Goal: Task Accomplishment & Management: Manage account settings

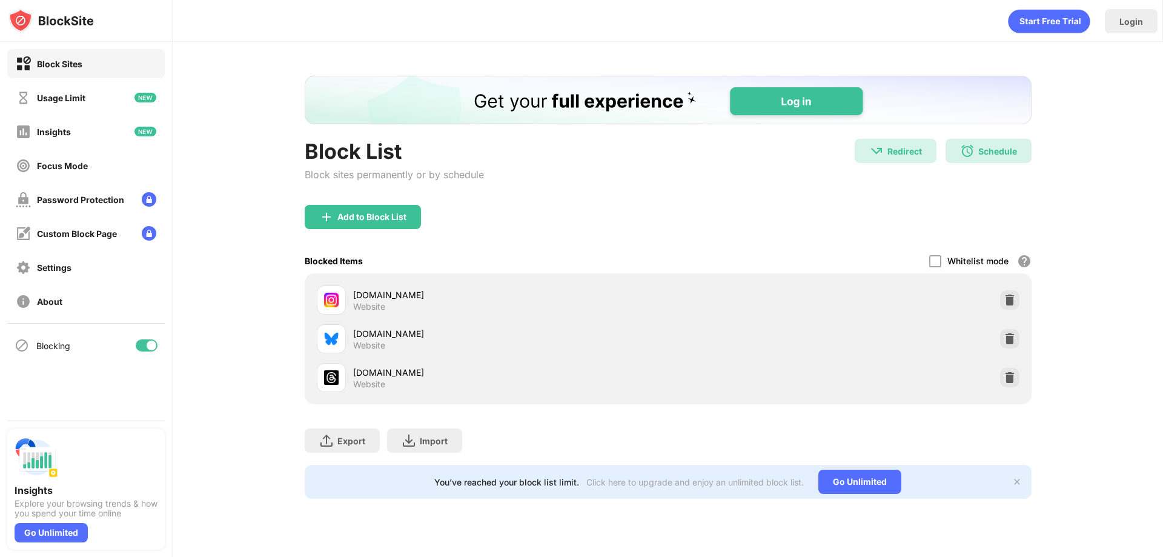
click at [148, 350] on div at bounding box center [147, 345] width 22 height 12
click at [152, 343] on div at bounding box center [147, 345] width 22 height 12
click at [147, 346] on div at bounding box center [152, 346] width 10 height 10
click at [148, 345] on div at bounding box center [147, 345] width 22 height 12
